Goal: Transaction & Acquisition: Purchase product/service

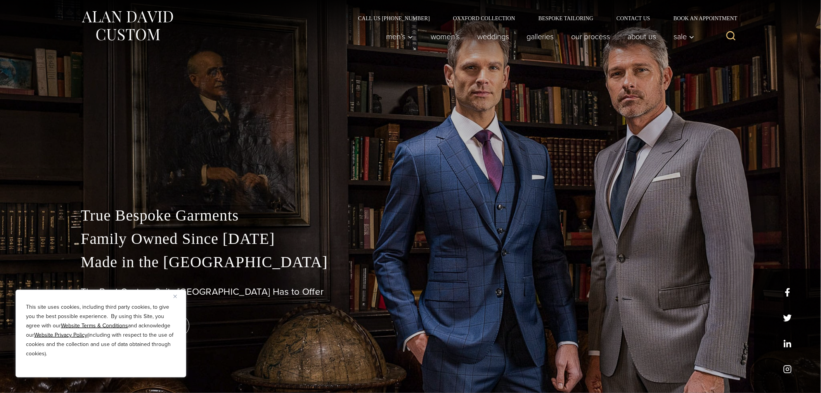
click at [177, 299] on button "Close" at bounding box center [177, 295] width 9 height 9
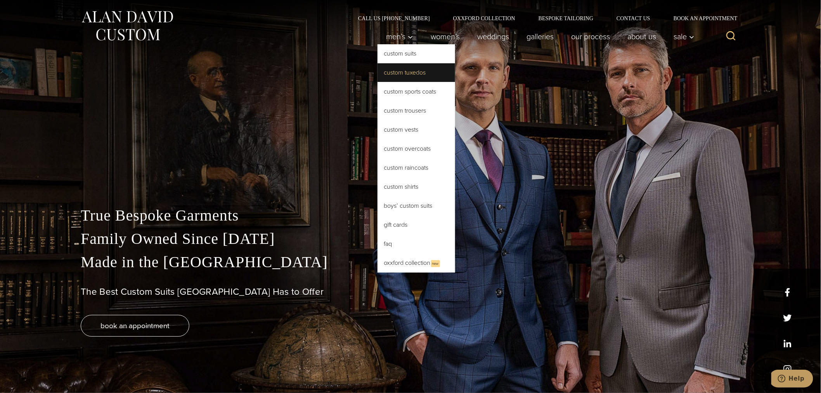
click at [455, 63] on link "Custom Tuxedos" at bounding box center [417, 72] width 78 height 19
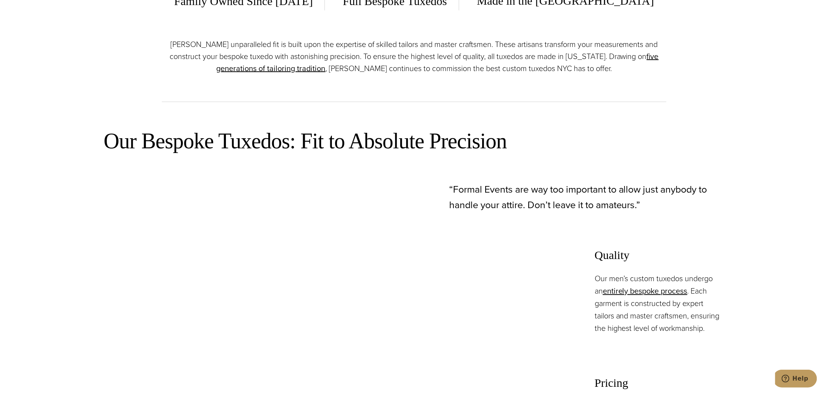
scroll to position [646, 0]
